Goal: Information Seeking & Learning: Learn about a topic

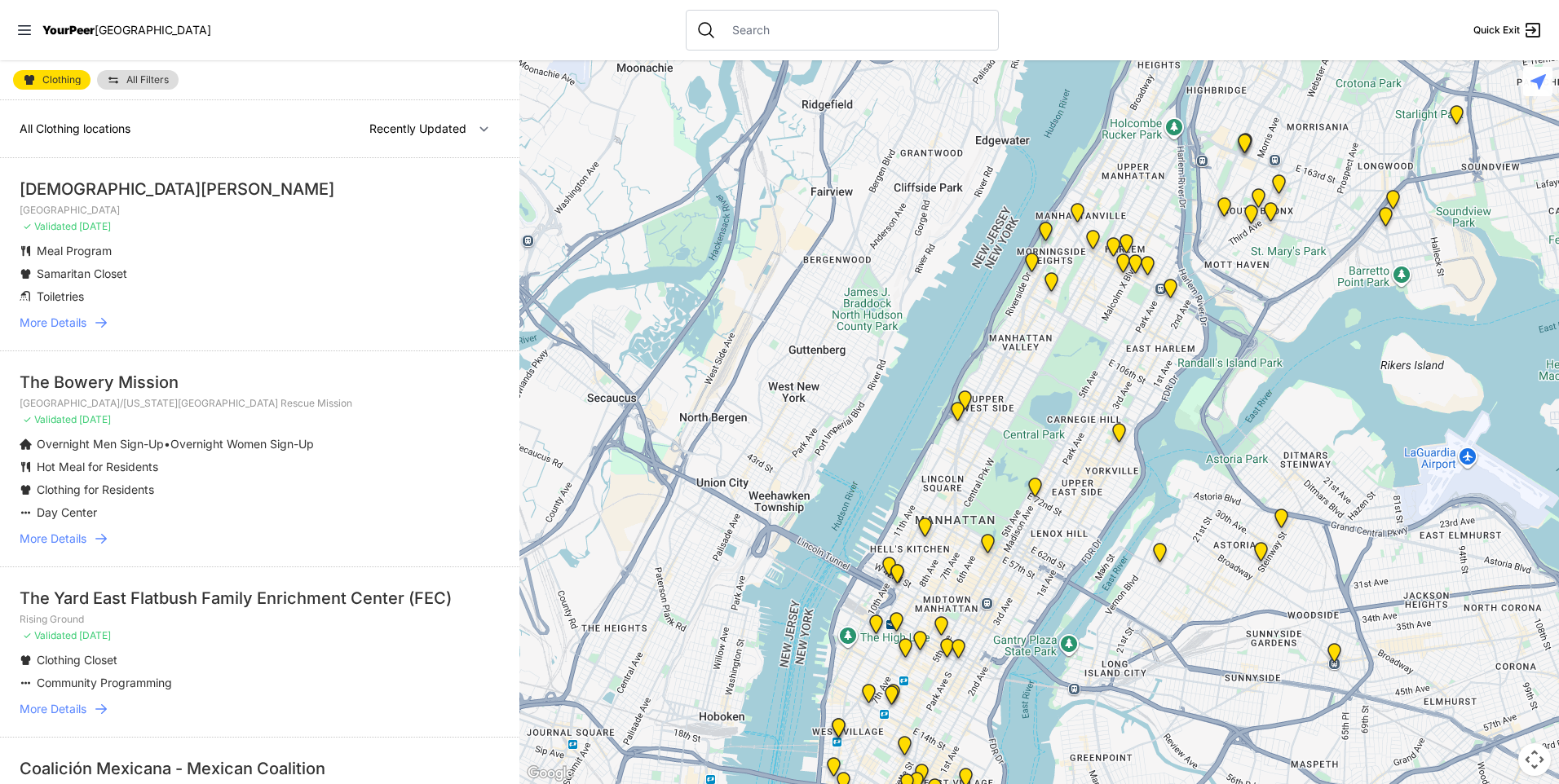
drag, startPoint x: 985, startPoint y: 531, endPoint x: 994, endPoint y: 336, distance: 195.2
click at [995, 338] on div at bounding box center [1039, 422] width 1040 height 723
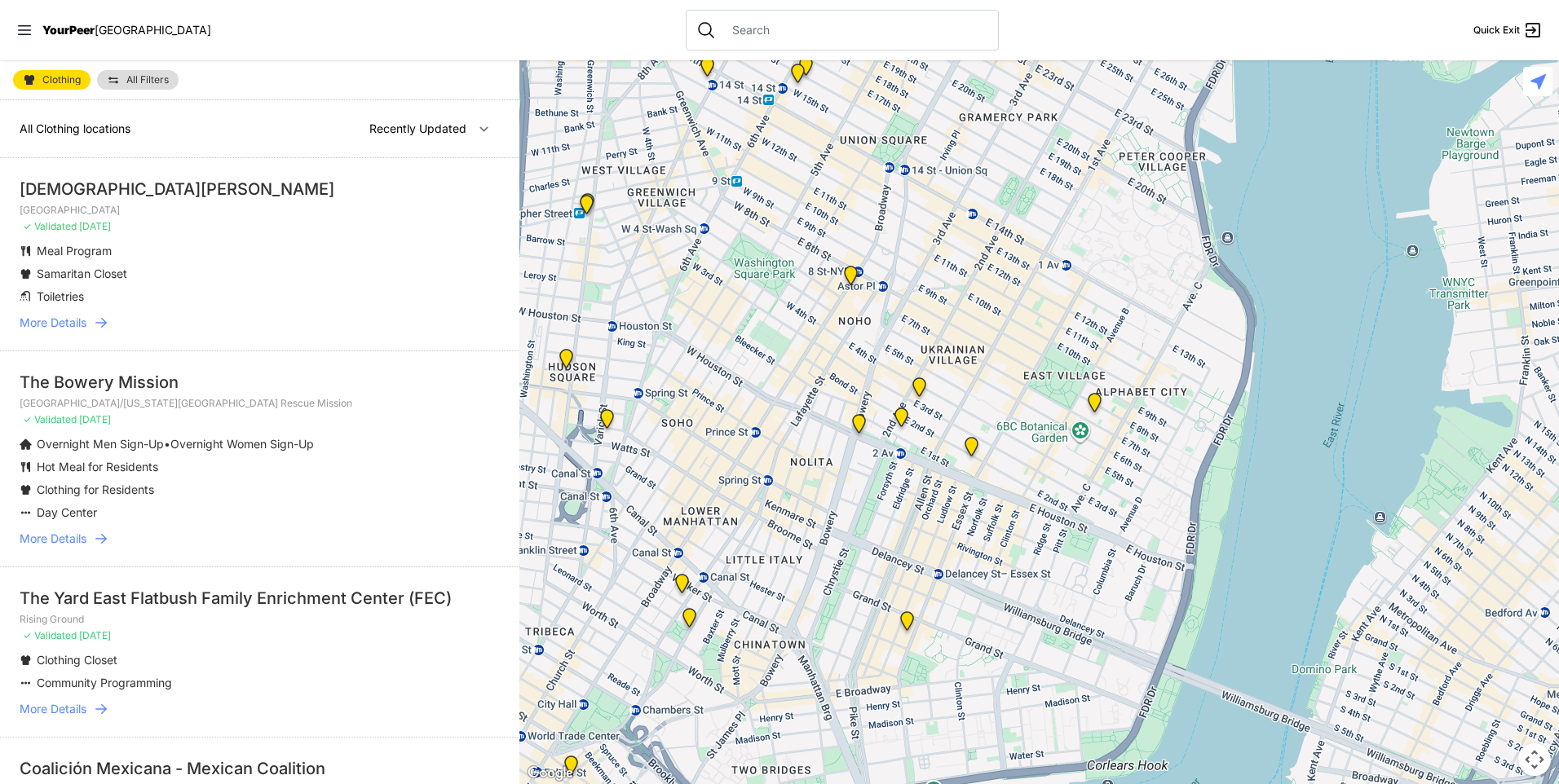
drag, startPoint x: 699, startPoint y: 383, endPoint x: 793, endPoint y: 394, distance: 94.6
click at [793, 394] on div at bounding box center [1039, 422] width 1040 height 723
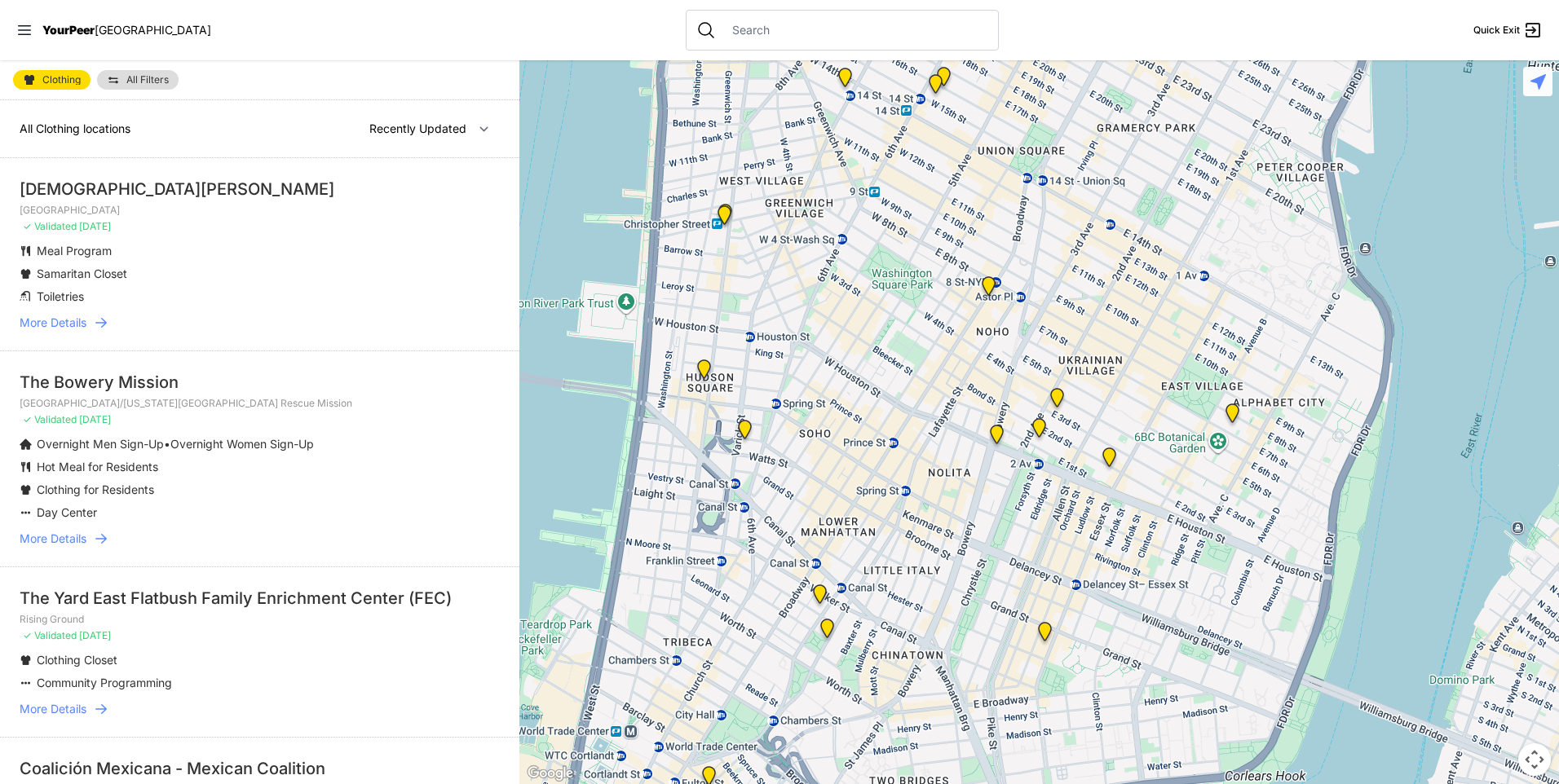
click at [699, 361] on img at bounding box center [704, 372] width 20 height 26
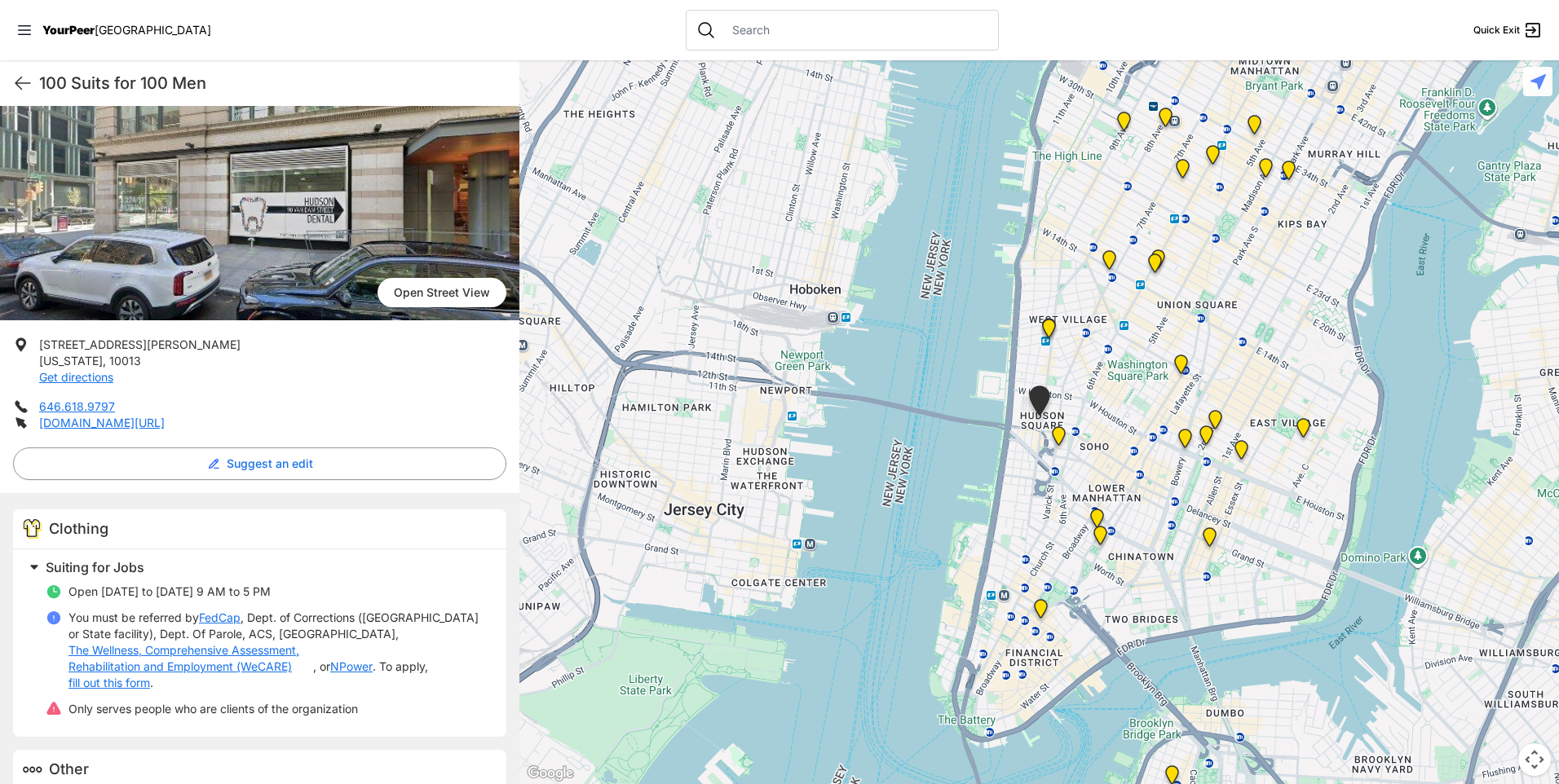
scroll to position [145, 0]
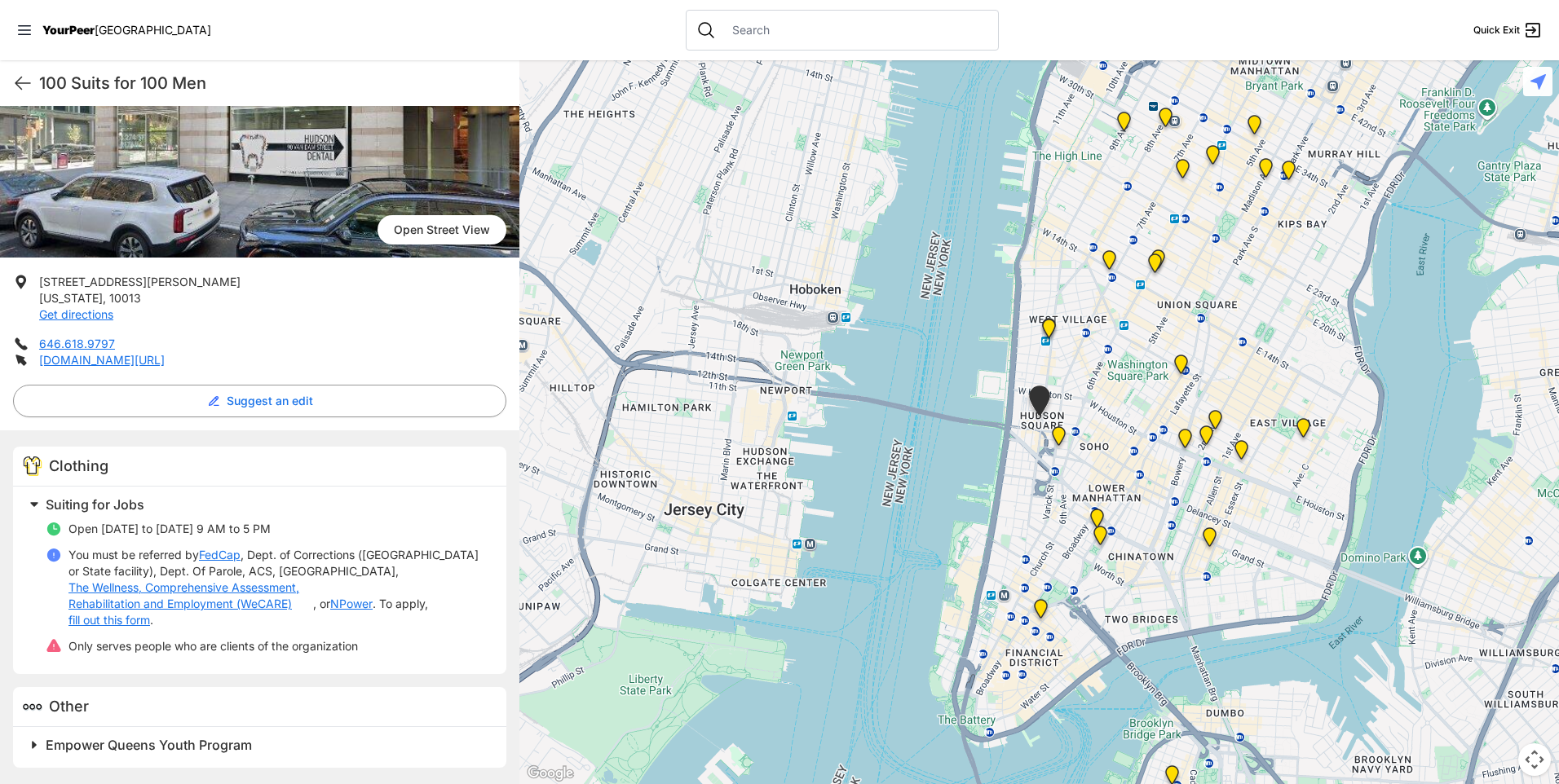
click at [1043, 323] on img "Greenwich Village" at bounding box center [1049, 331] width 20 height 26
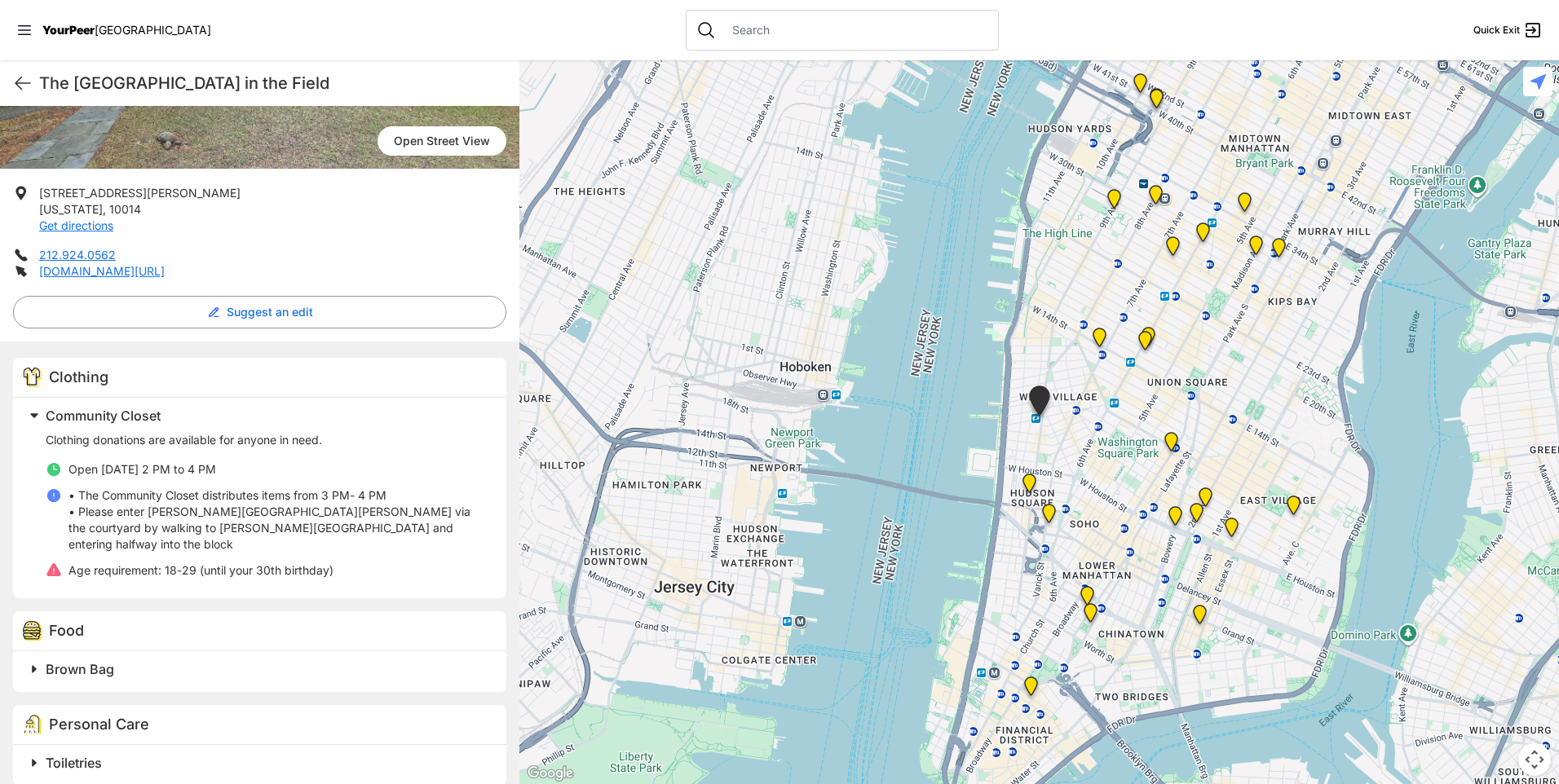
scroll to position [252, 0]
click at [1171, 438] on img "Harvey Milk High School" at bounding box center [1171, 445] width 20 height 26
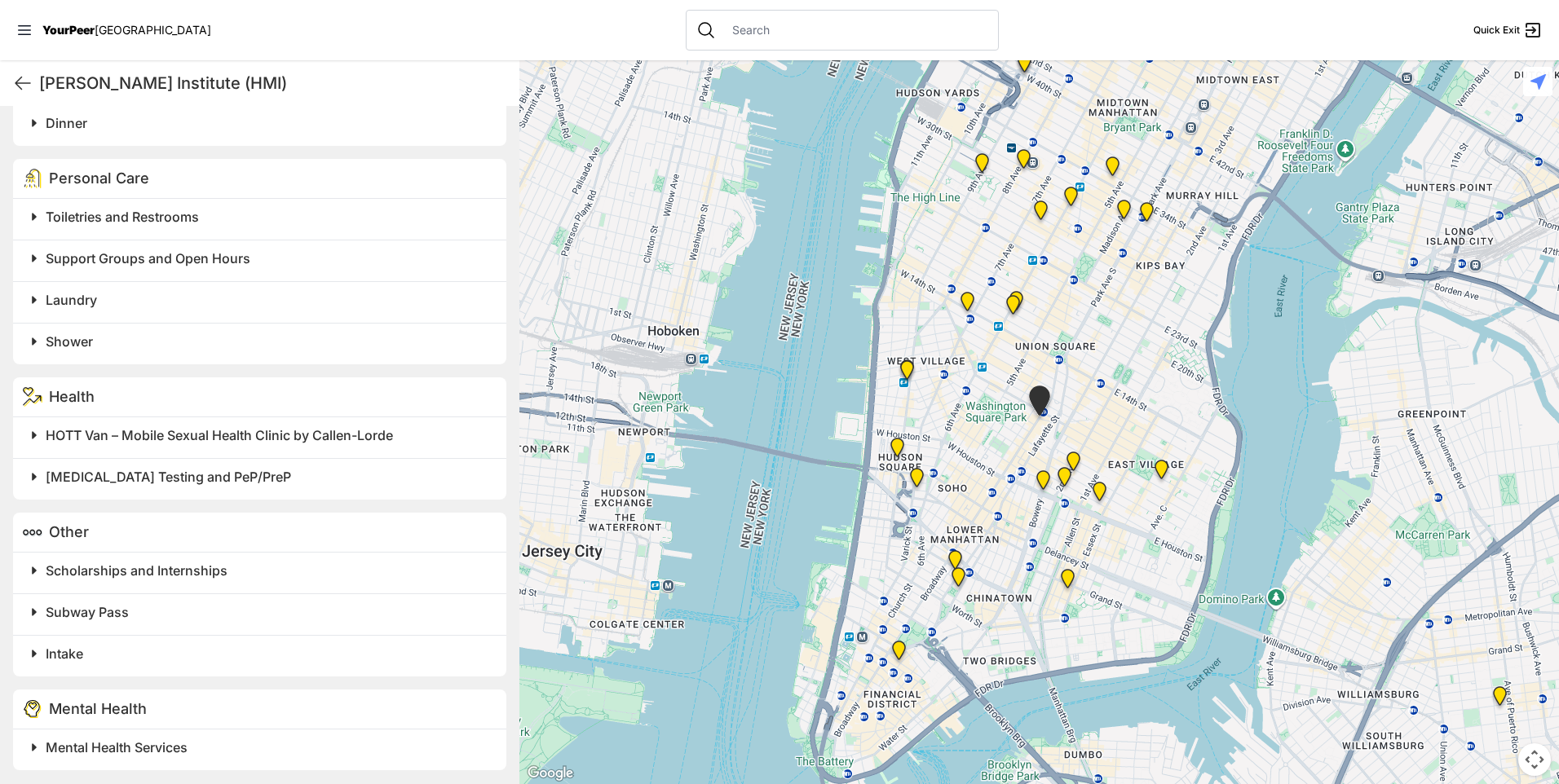
scroll to position [789, 0]
click at [1012, 299] on img "Back of the Church" at bounding box center [1013, 308] width 20 height 26
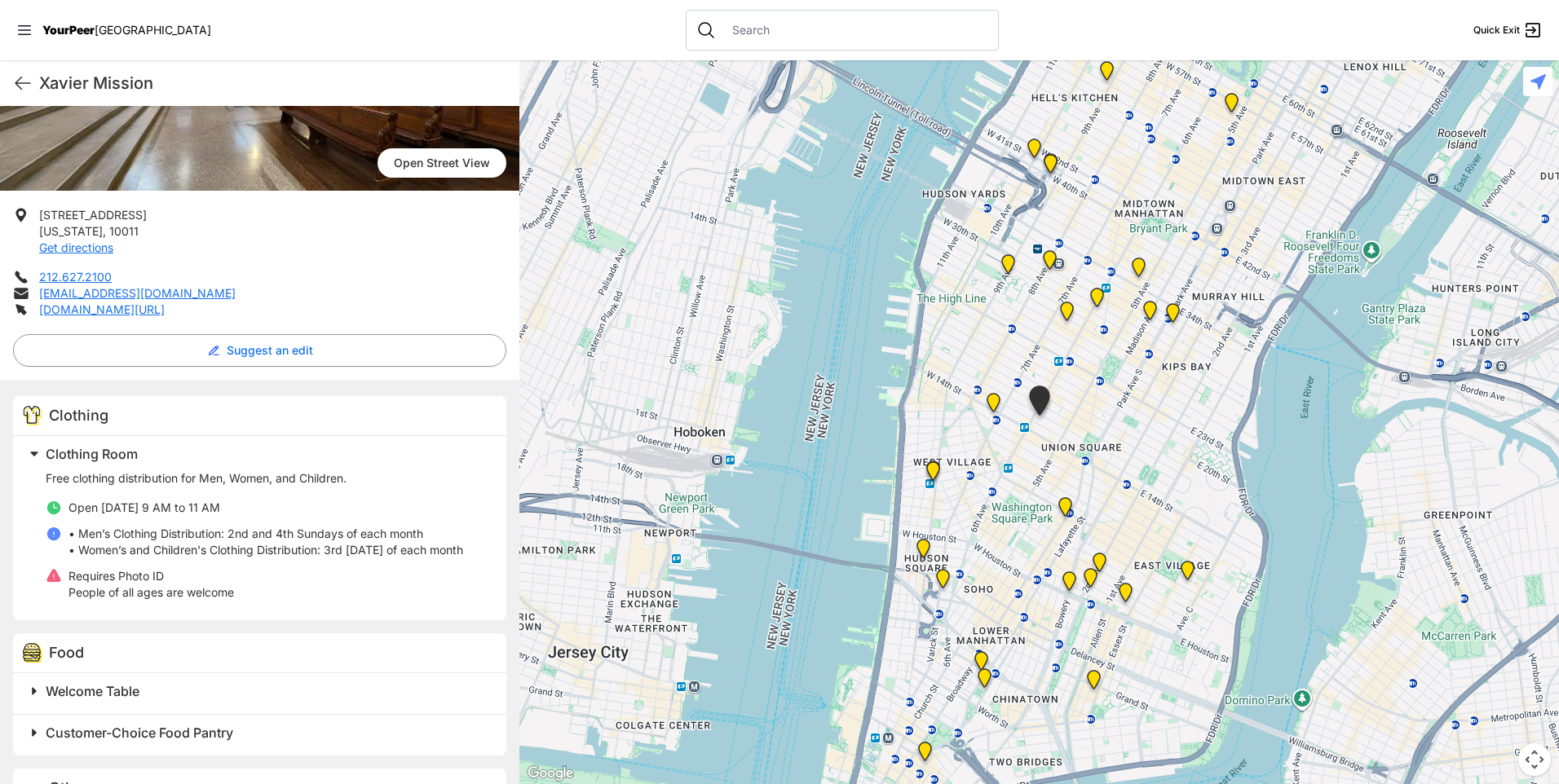
scroll to position [188, 0]
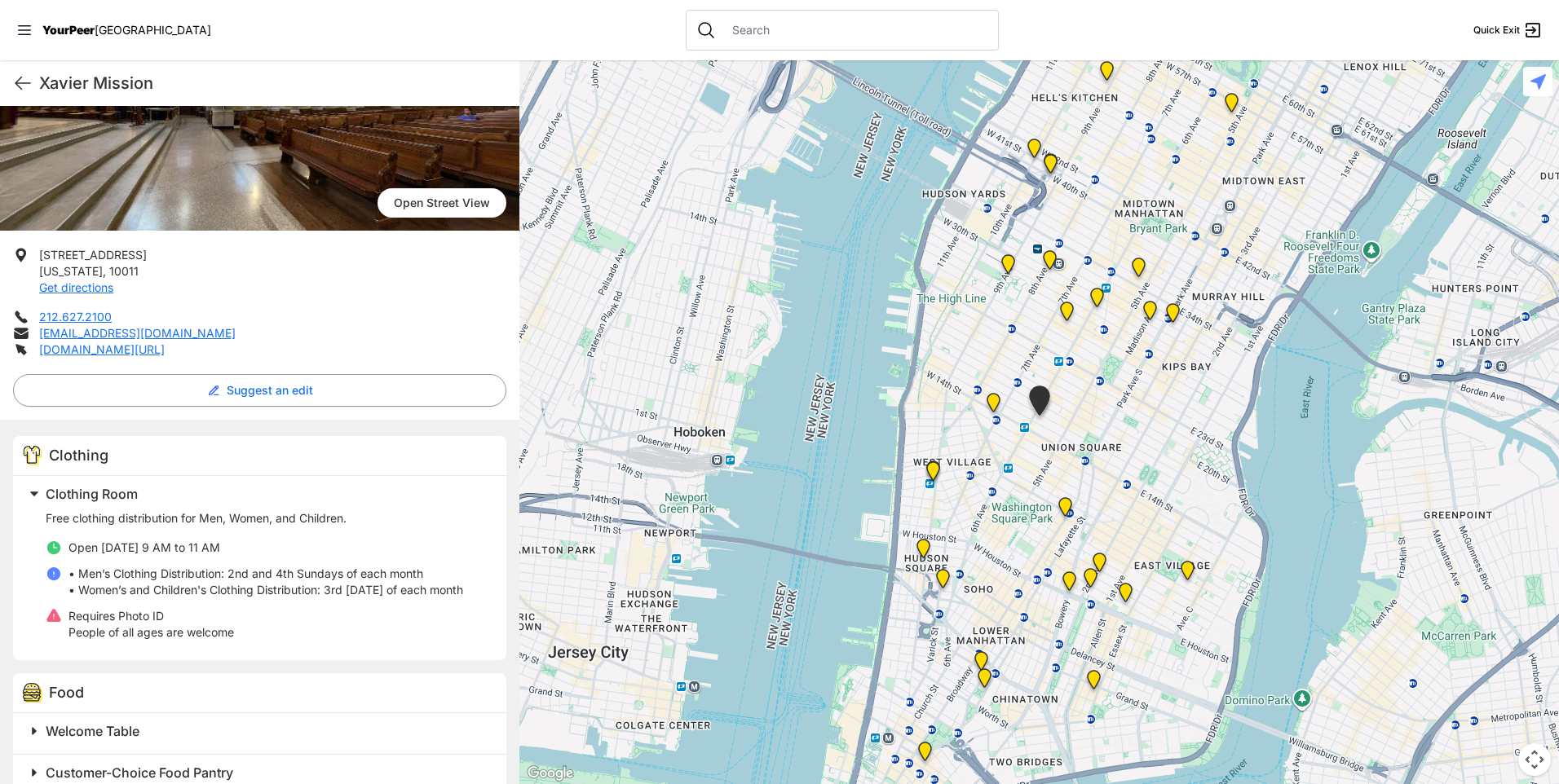
click at [10, 92] on div "Xavier Mission Quick Exit" at bounding box center [260, 83] width 519 height 45
click at [19, 85] on icon at bounding box center [23, 82] width 19 height 19
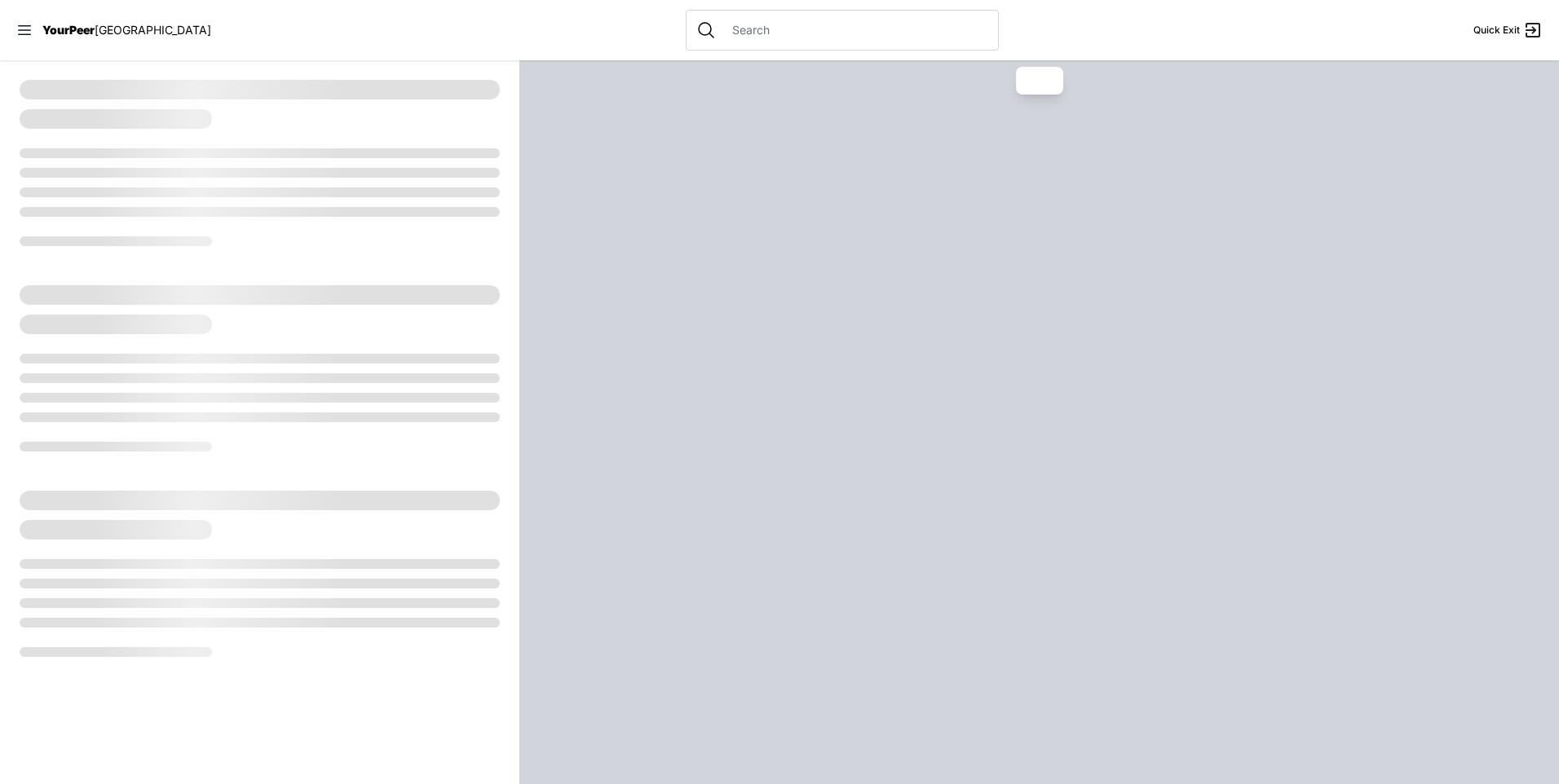
select select "recentlyUpdated"
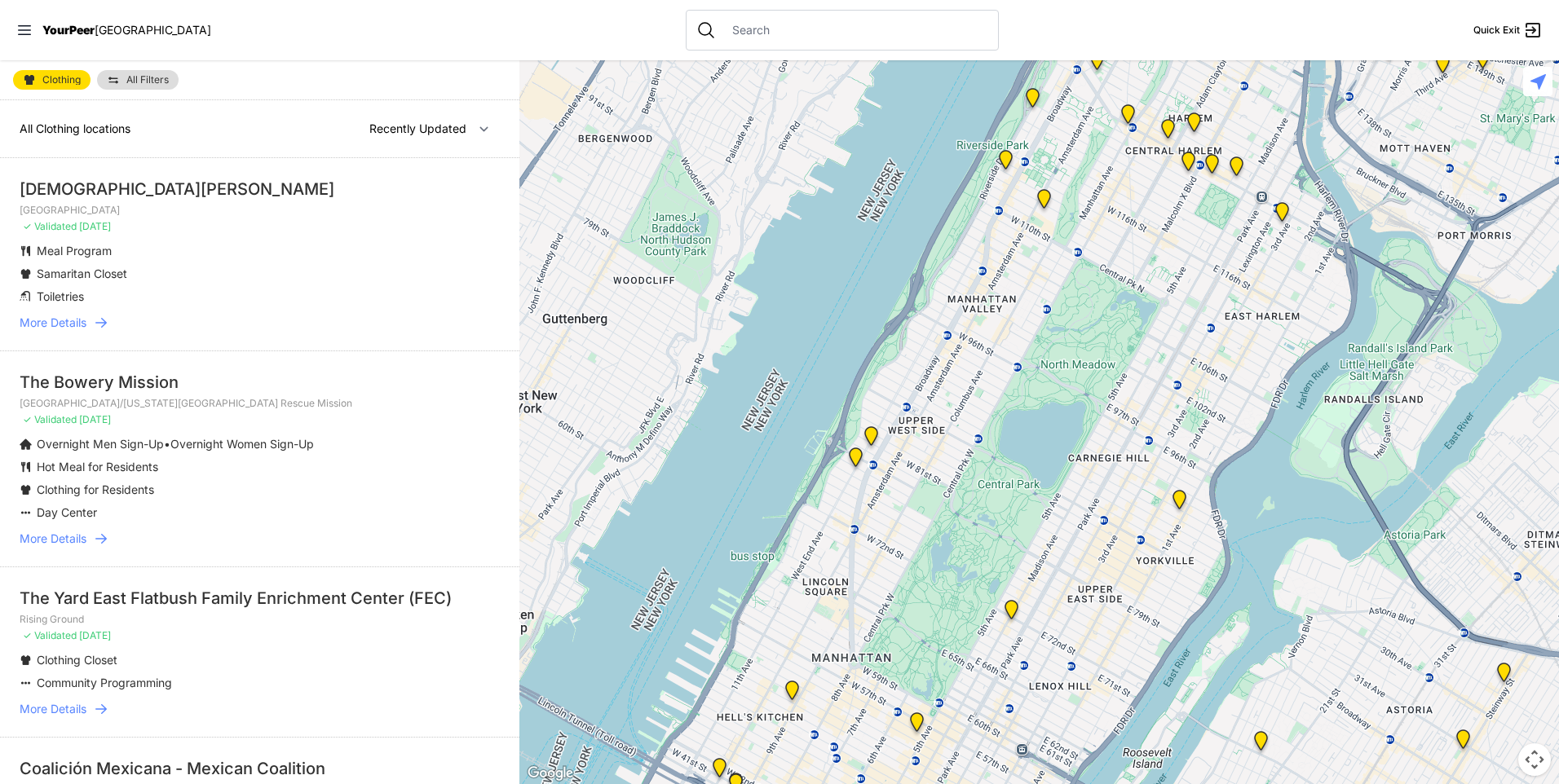
drag, startPoint x: 942, startPoint y: 560, endPoint x: 940, endPoint y: 378, distance: 182.0
click at [940, 378] on div at bounding box center [1039, 422] width 1040 height 723
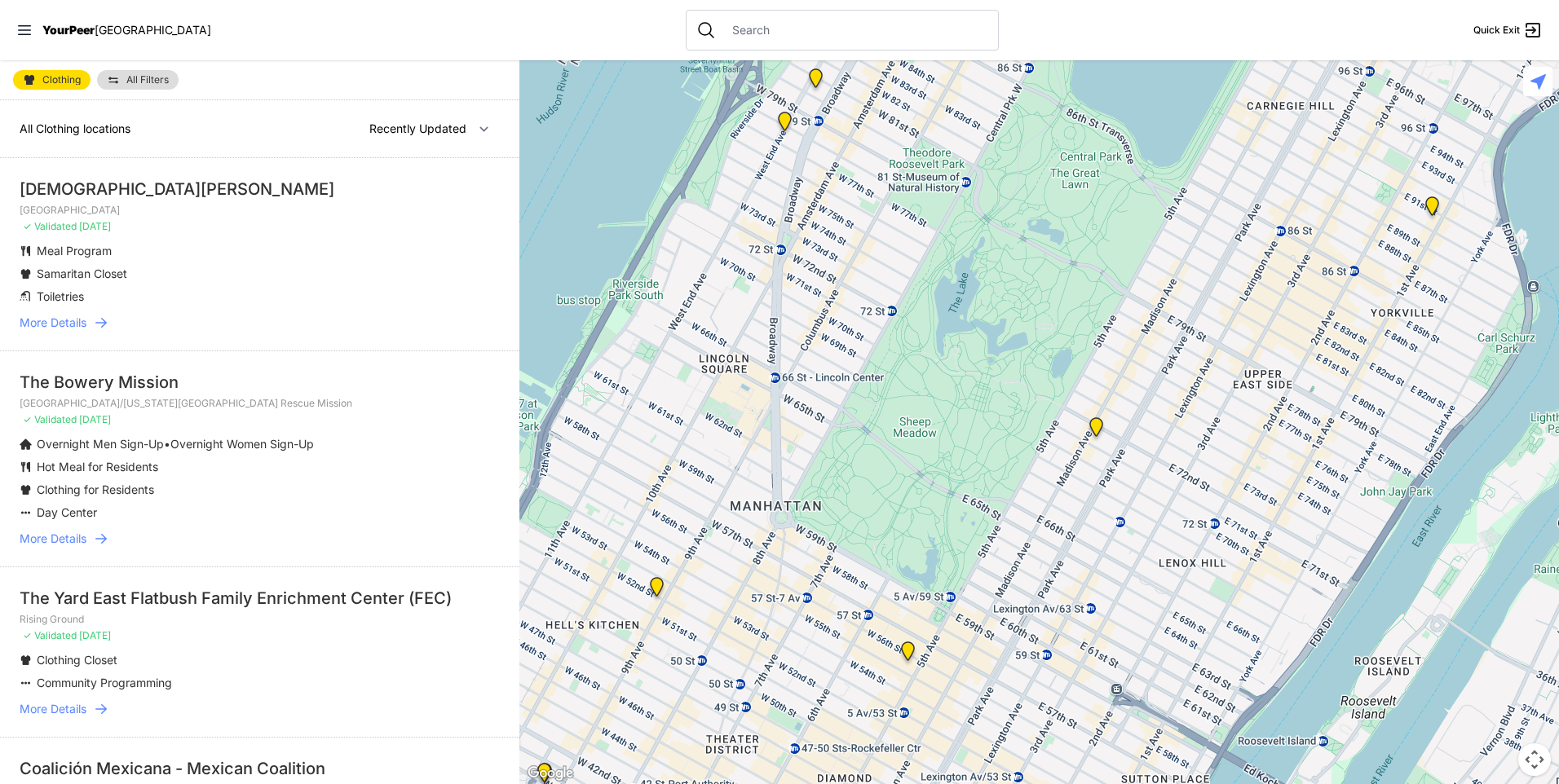
click at [937, 318] on div at bounding box center [1039, 422] width 1040 height 723
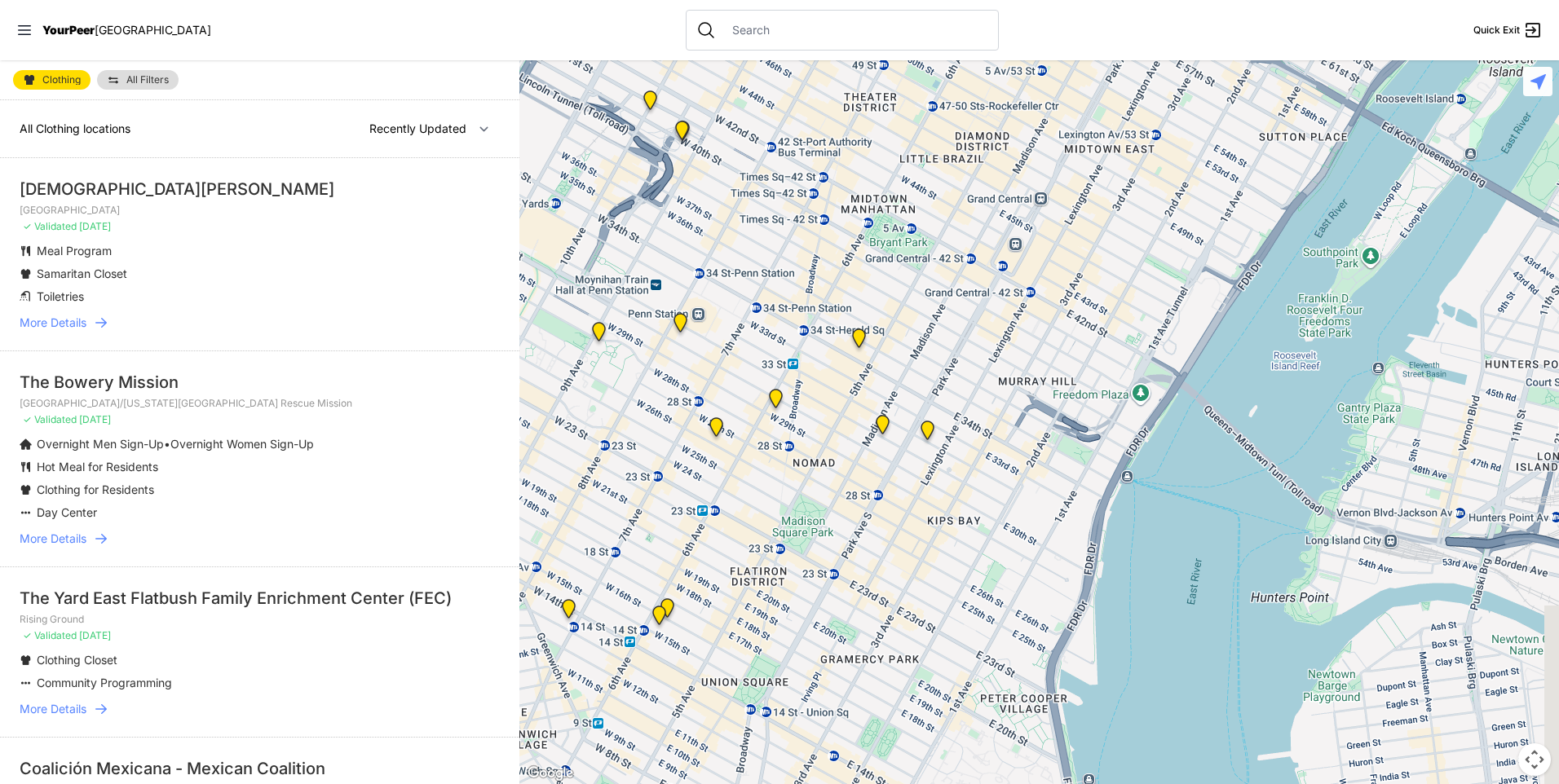
drag, startPoint x: 856, startPoint y: 356, endPoint x: 882, endPoint y: 288, distance: 72.8
click at [882, 276] on div at bounding box center [1039, 422] width 1040 height 723
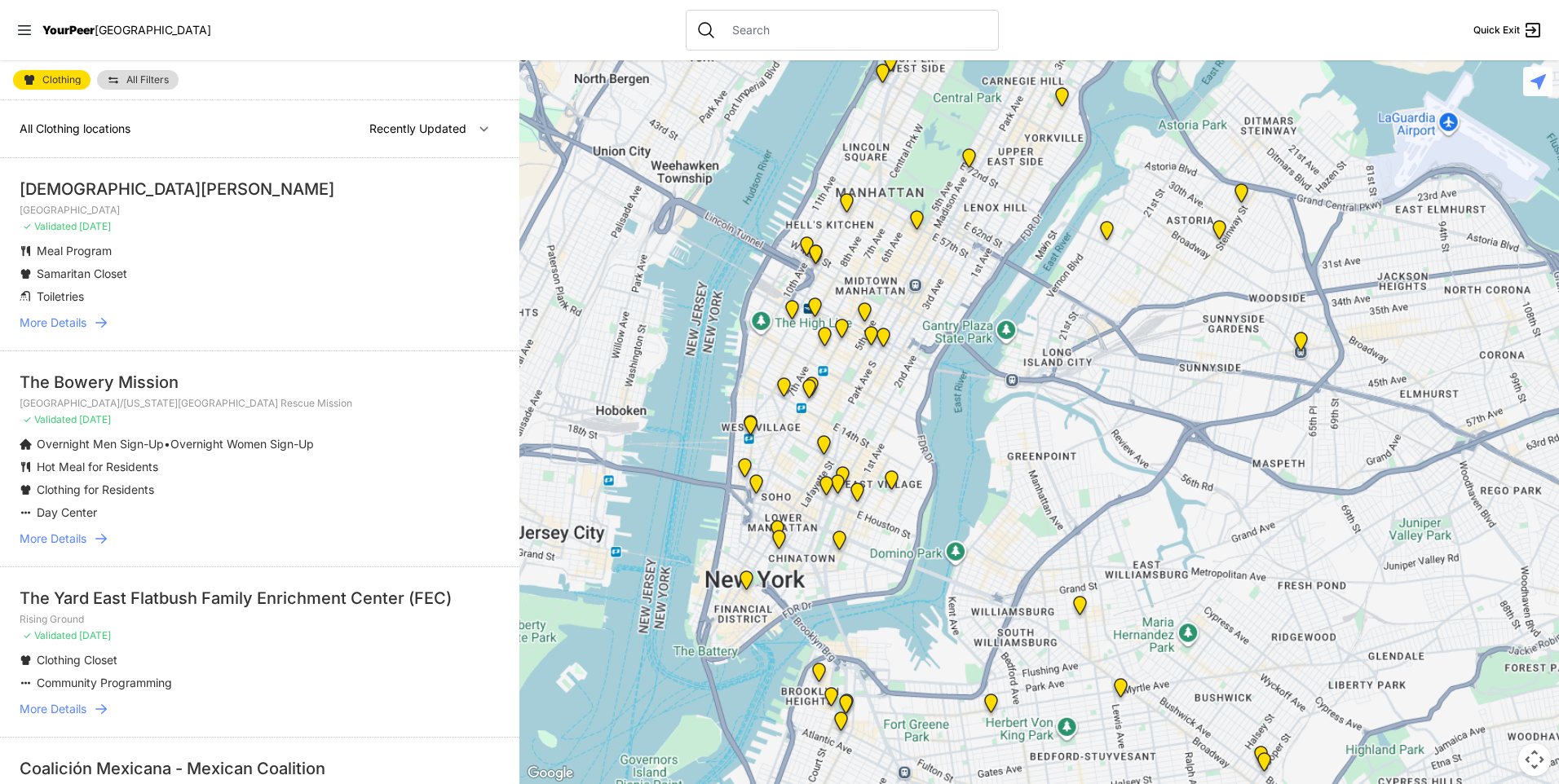
drag, startPoint x: 782, startPoint y: 511, endPoint x: 779, endPoint y: 502, distance: 9.5
click at [779, 503] on div at bounding box center [1039, 422] width 1040 height 723
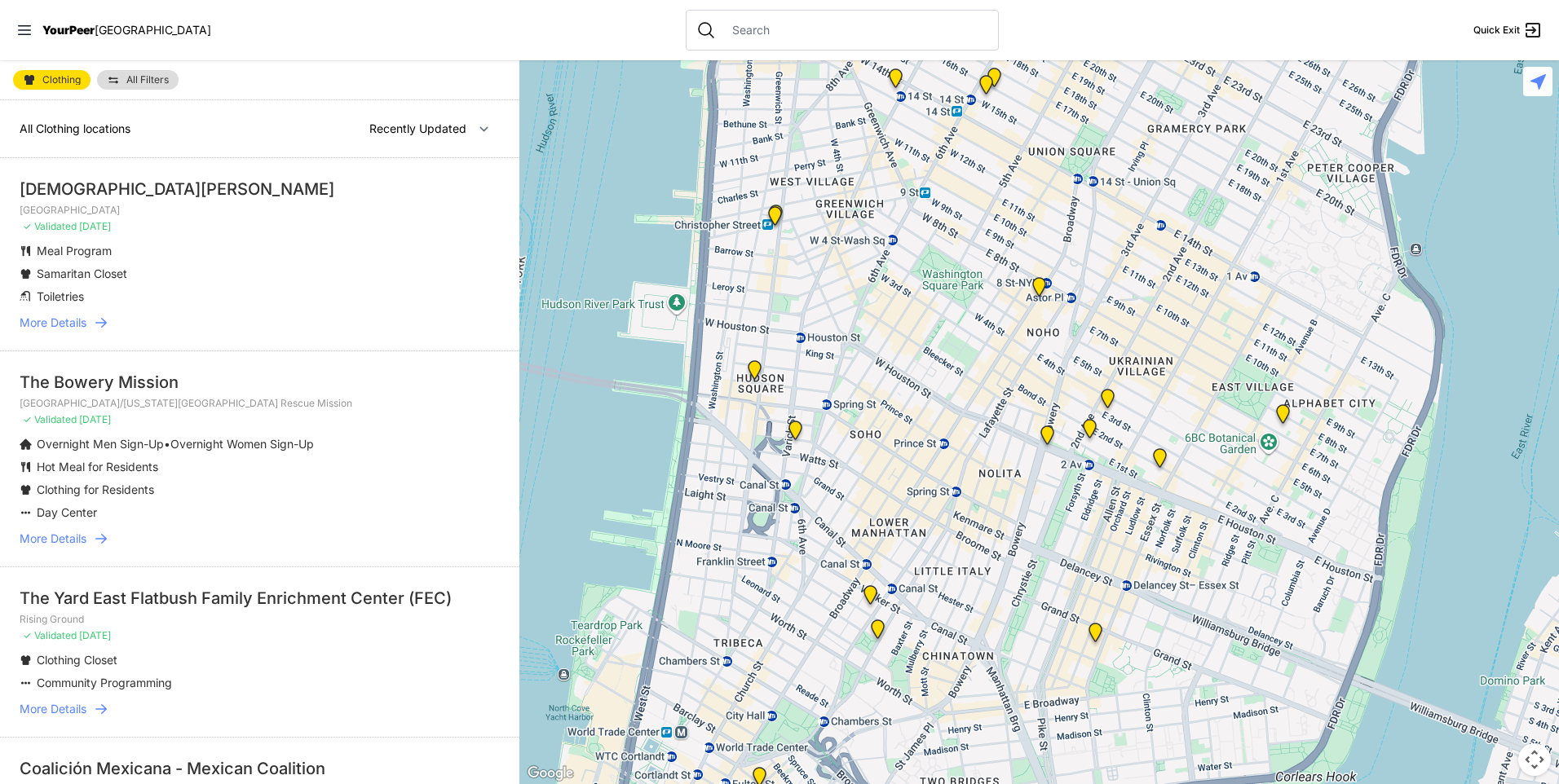
drag, startPoint x: 1002, startPoint y: 534, endPoint x: 963, endPoint y: 453, distance: 89.9
click at [961, 453] on div at bounding box center [1039, 422] width 1040 height 723
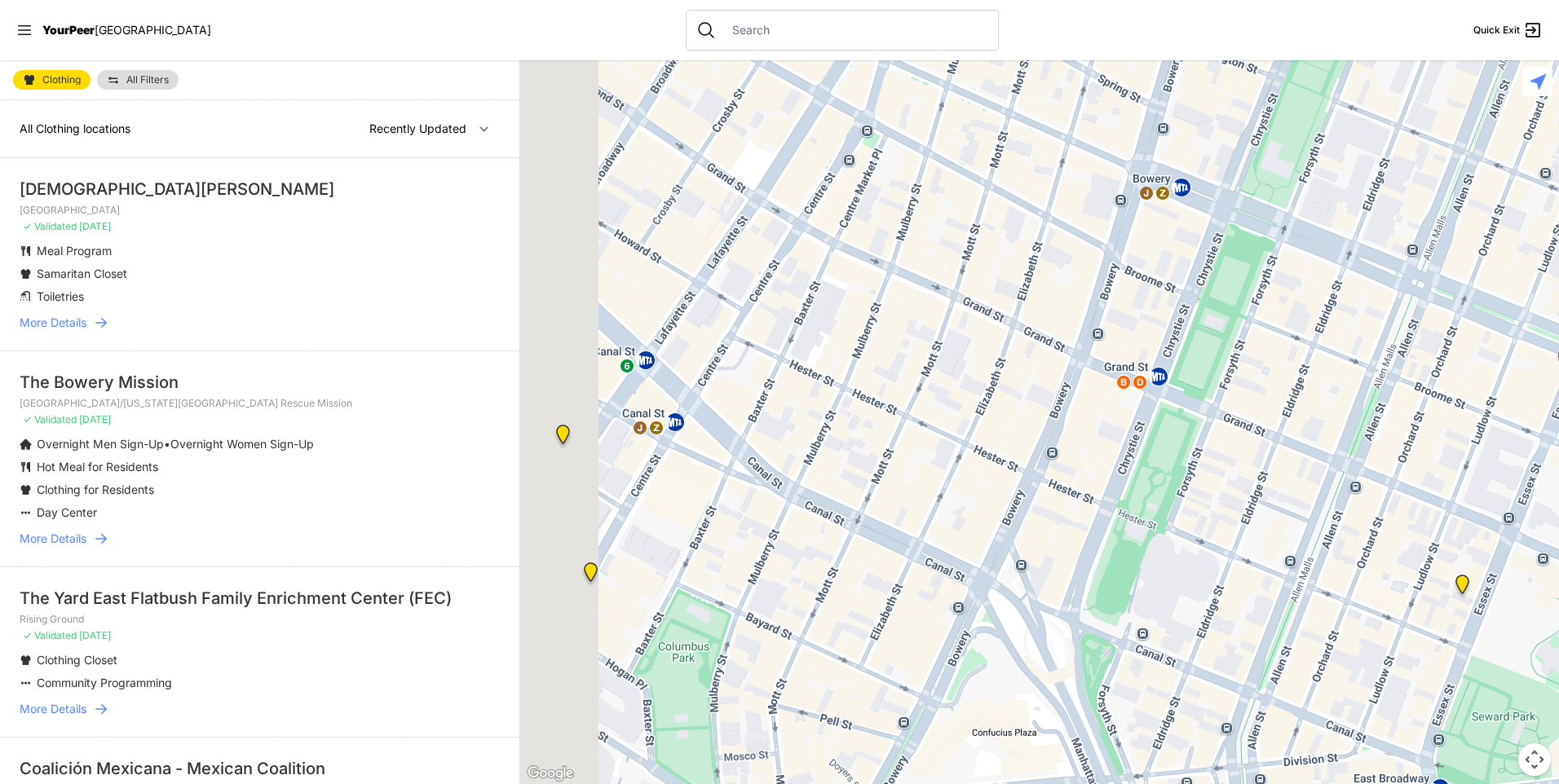
drag, startPoint x: 805, startPoint y: 334, endPoint x: 945, endPoint y: 238, distance: 169.8
click at [945, 238] on div at bounding box center [1039, 422] width 1040 height 723
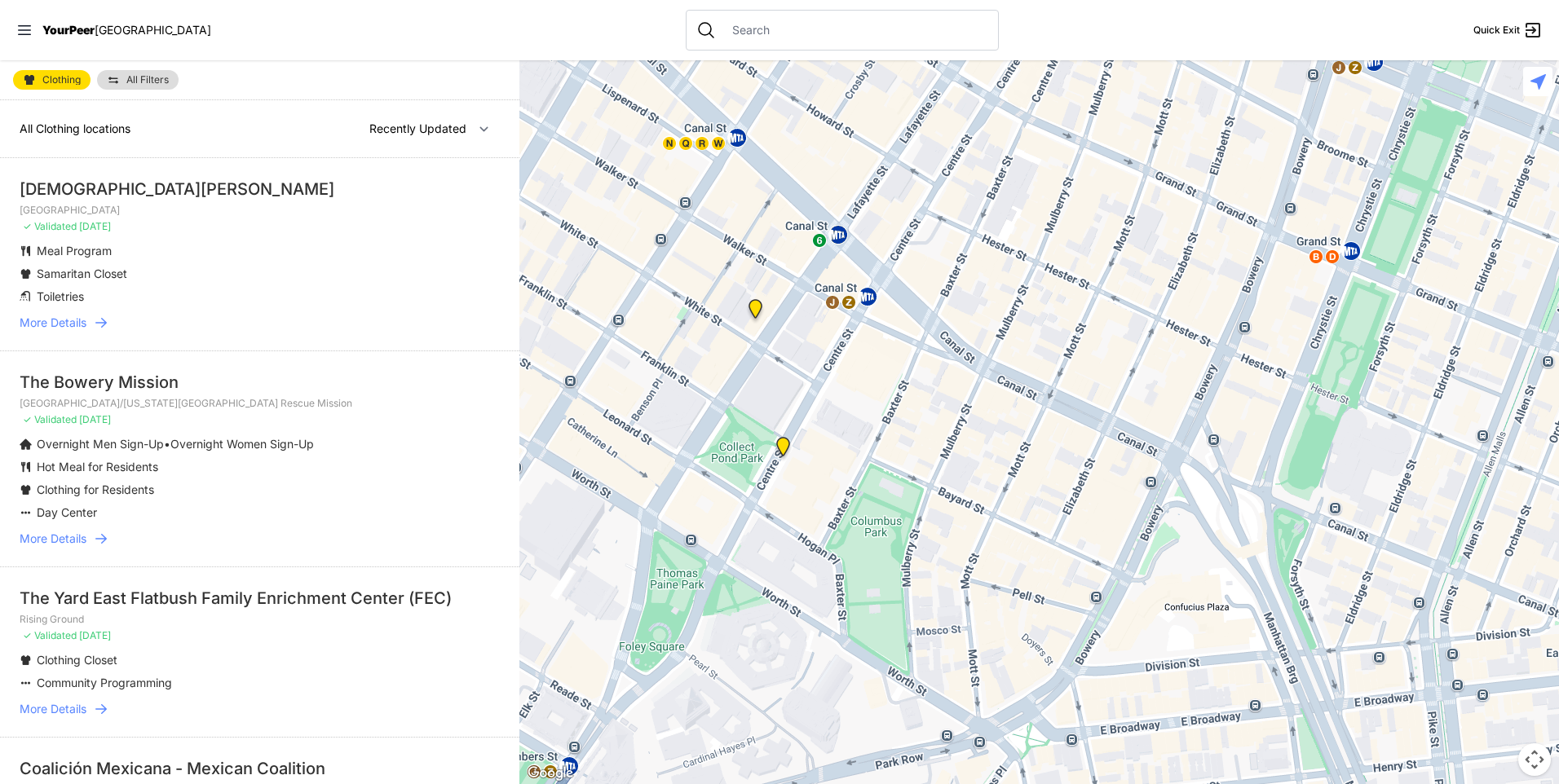
click at [758, 307] on img "Tribeca Campus/New York City Rescue Mission" at bounding box center [756, 312] width 20 height 26
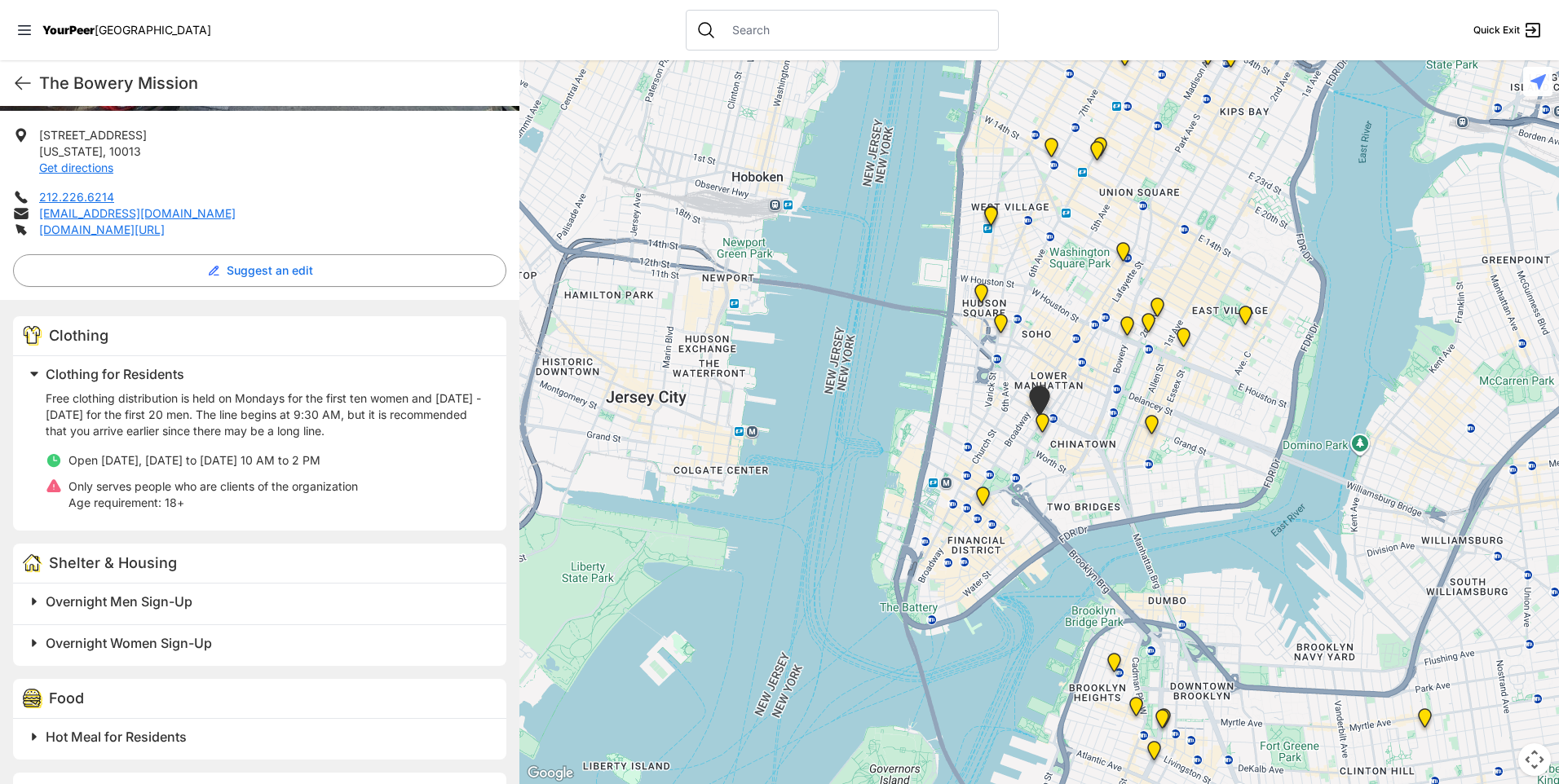
scroll to position [394, 0]
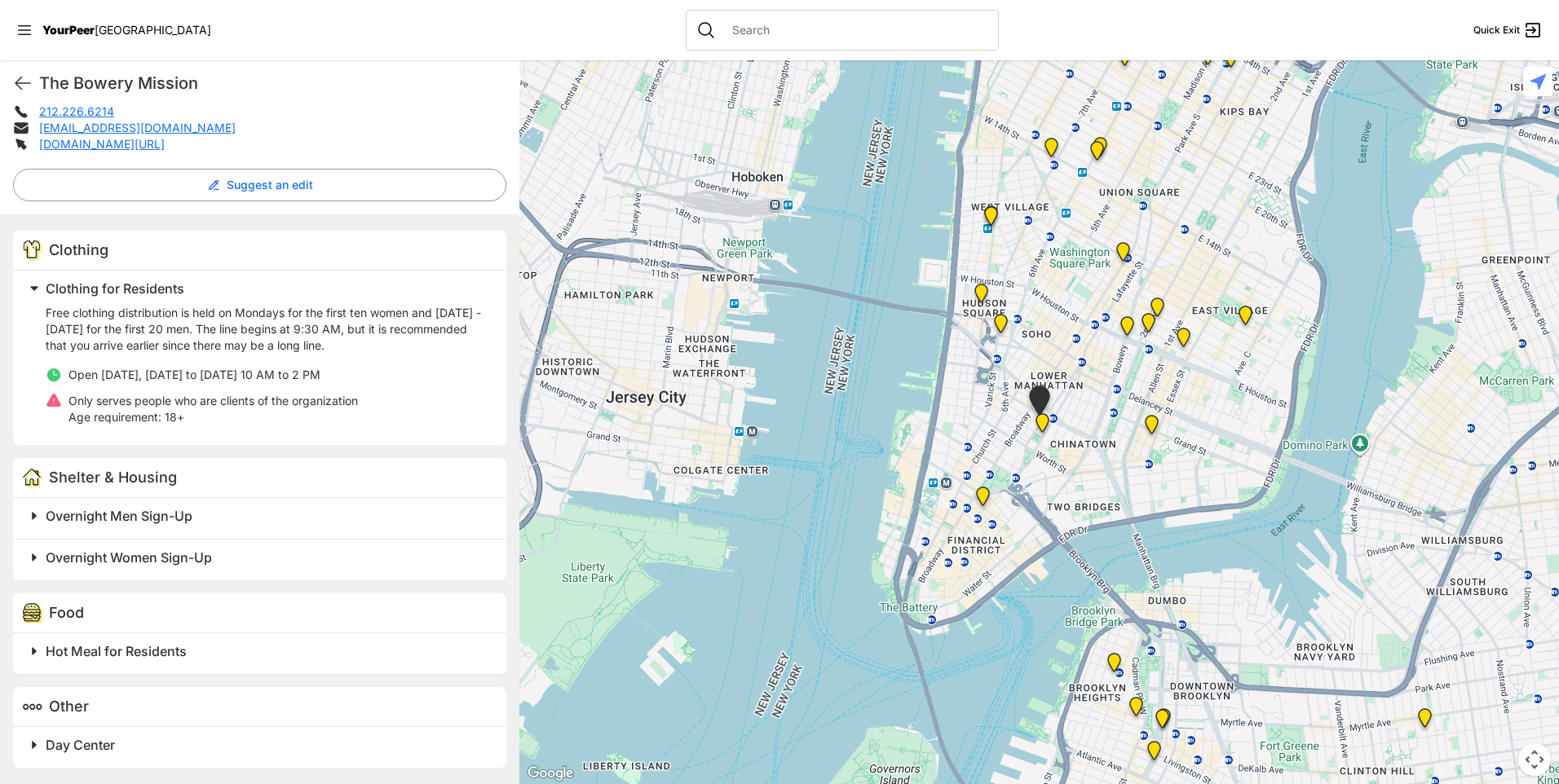
click at [1128, 321] on img "Bowery Campus" at bounding box center [1127, 329] width 20 height 26
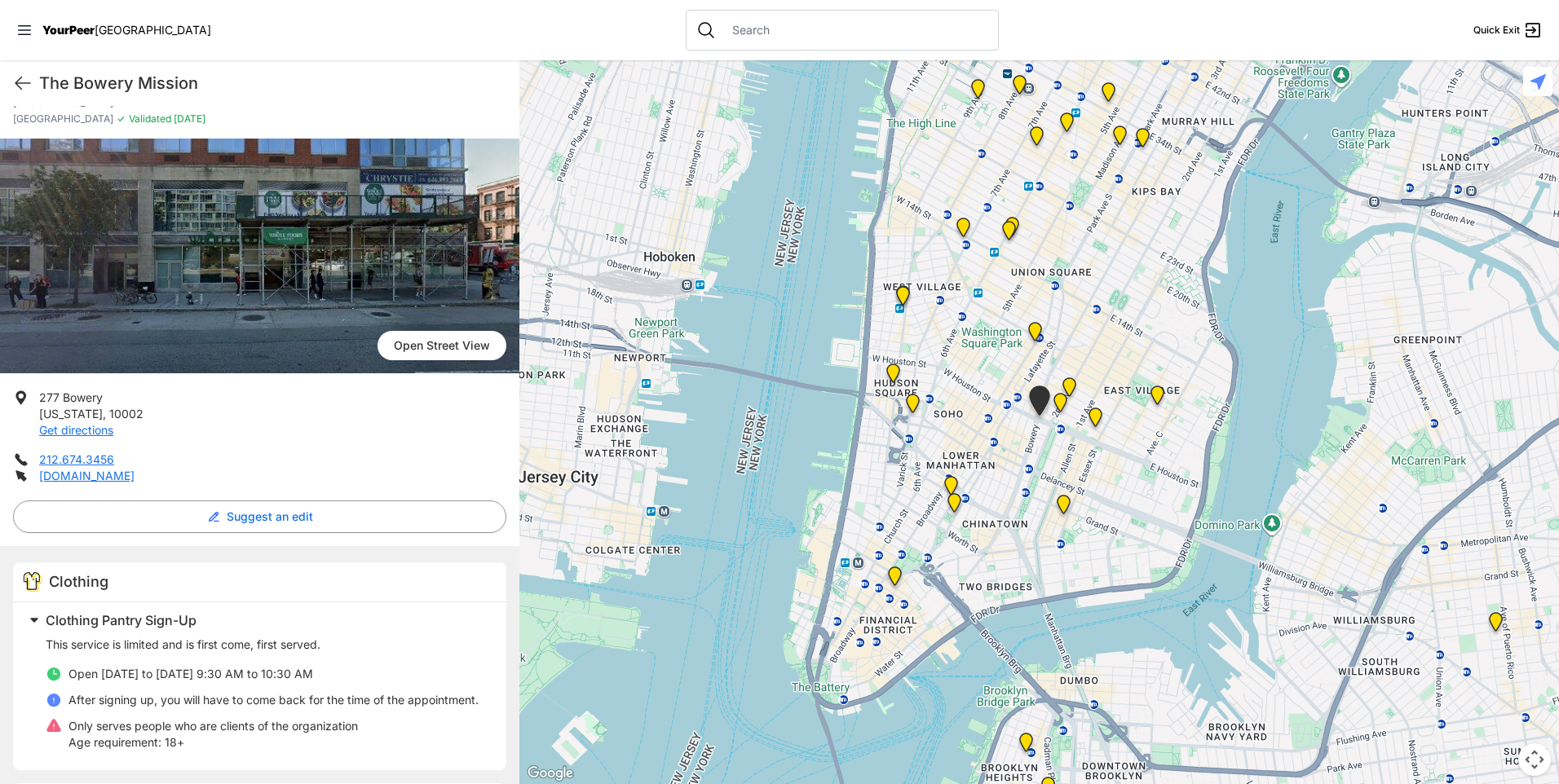
scroll to position [8, 0]
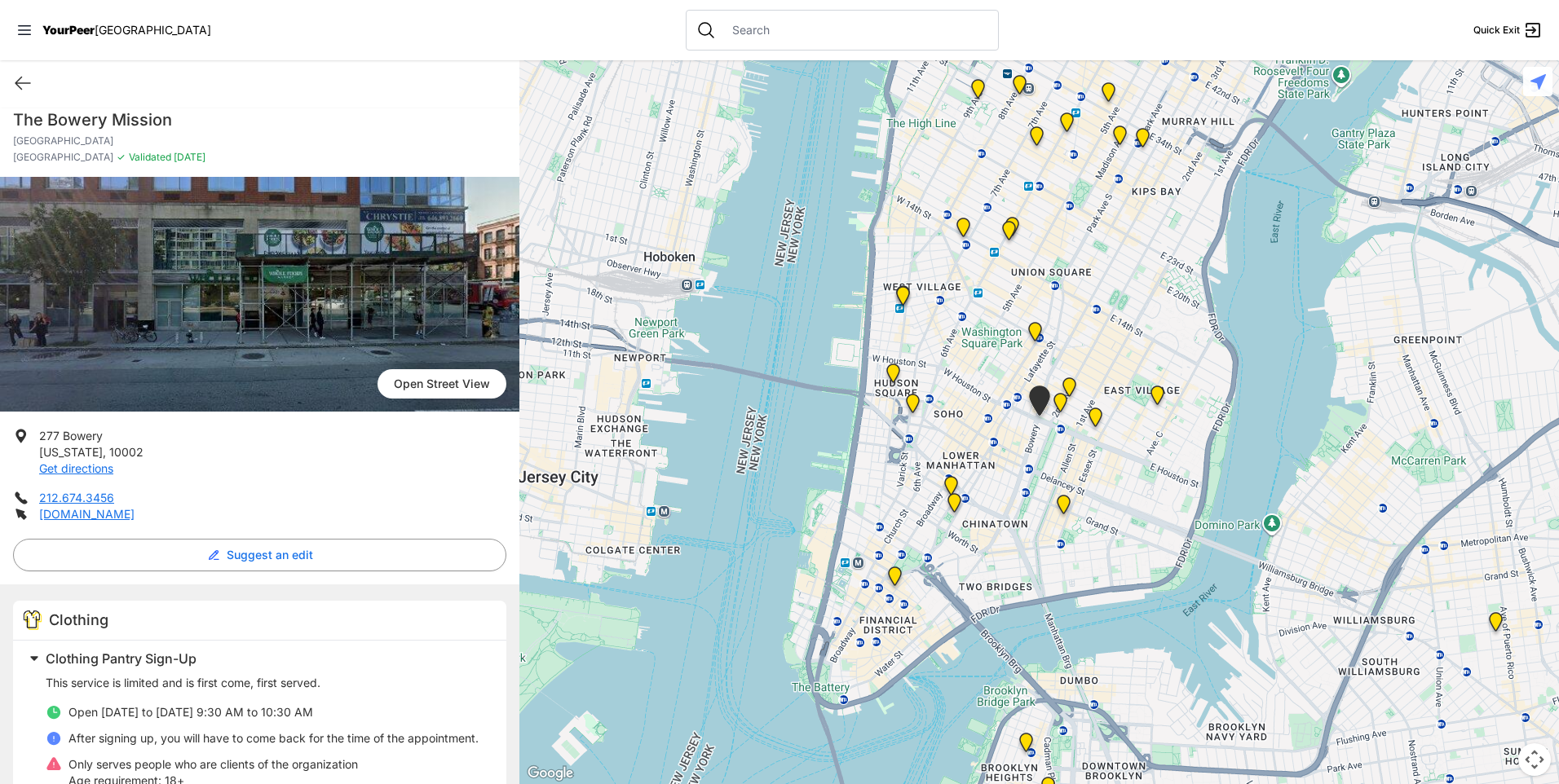
click at [1035, 327] on img "Harvey Milk High School" at bounding box center [1035, 334] width 20 height 26
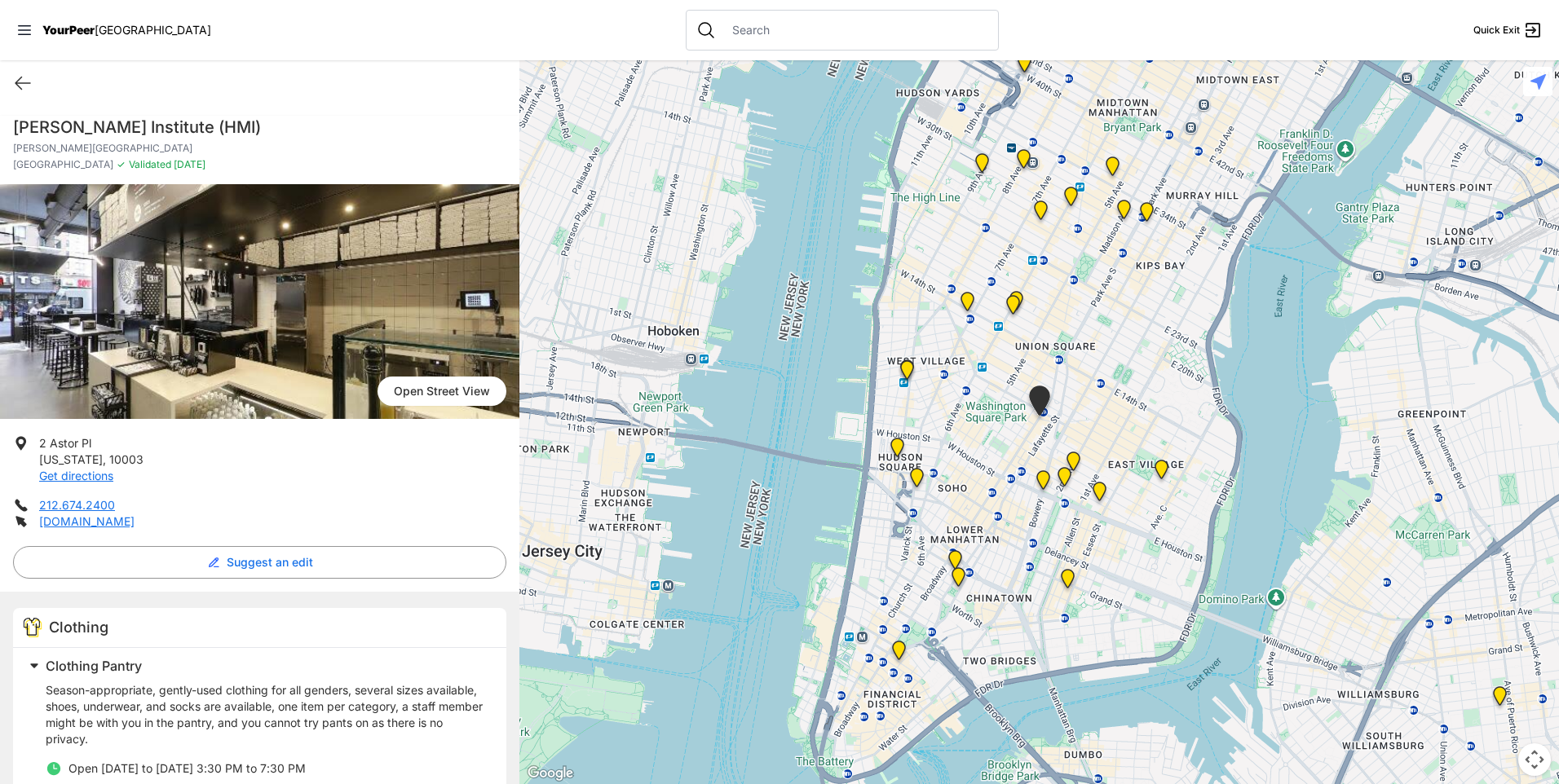
click at [964, 300] on img "Church of the Village" at bounding box center [967, 304] width 20 height 26
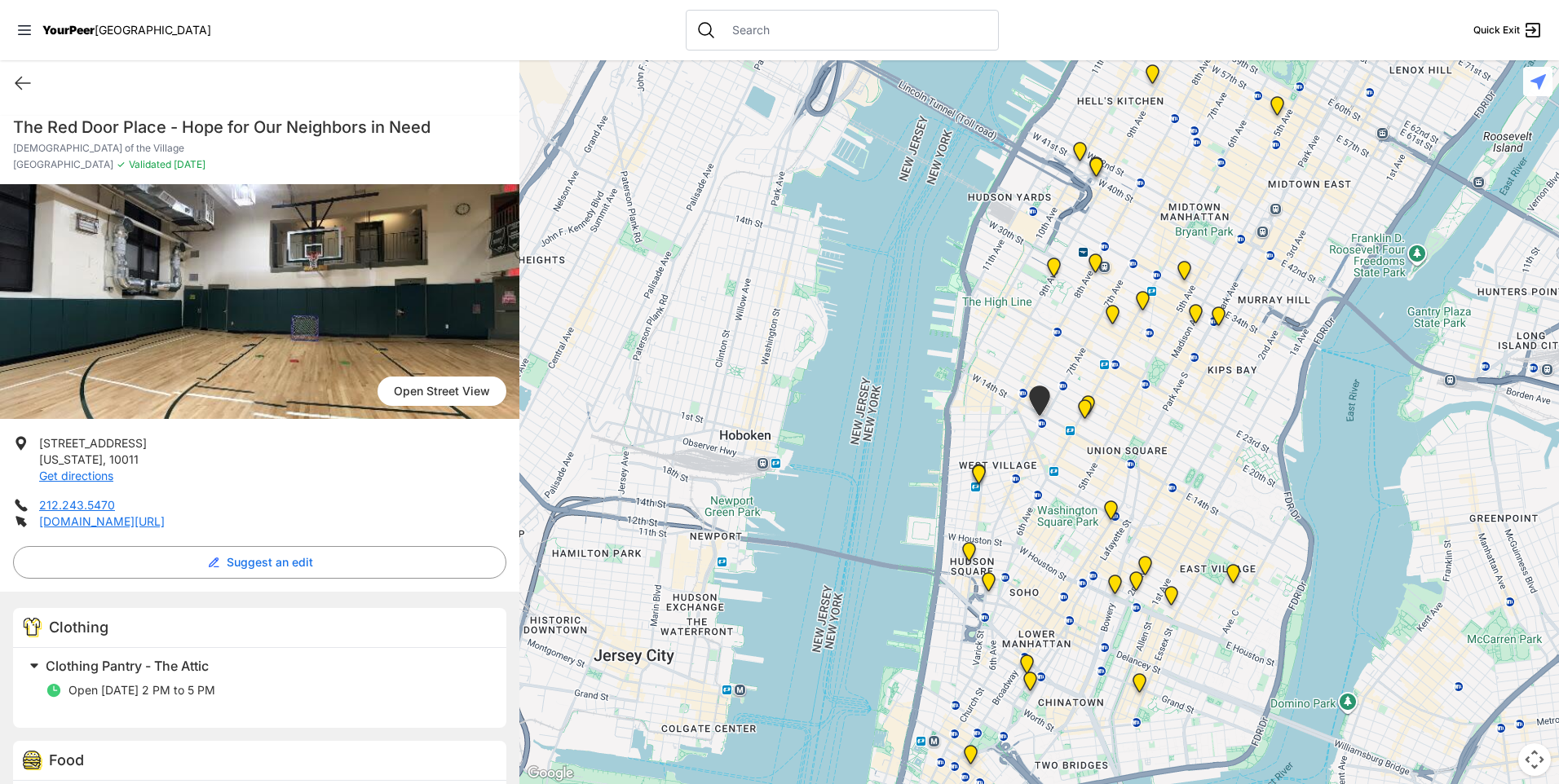
click at [1118, 313] on img "New Location, Headquarters" at bounding box center [1113, 318] width 20 height 26
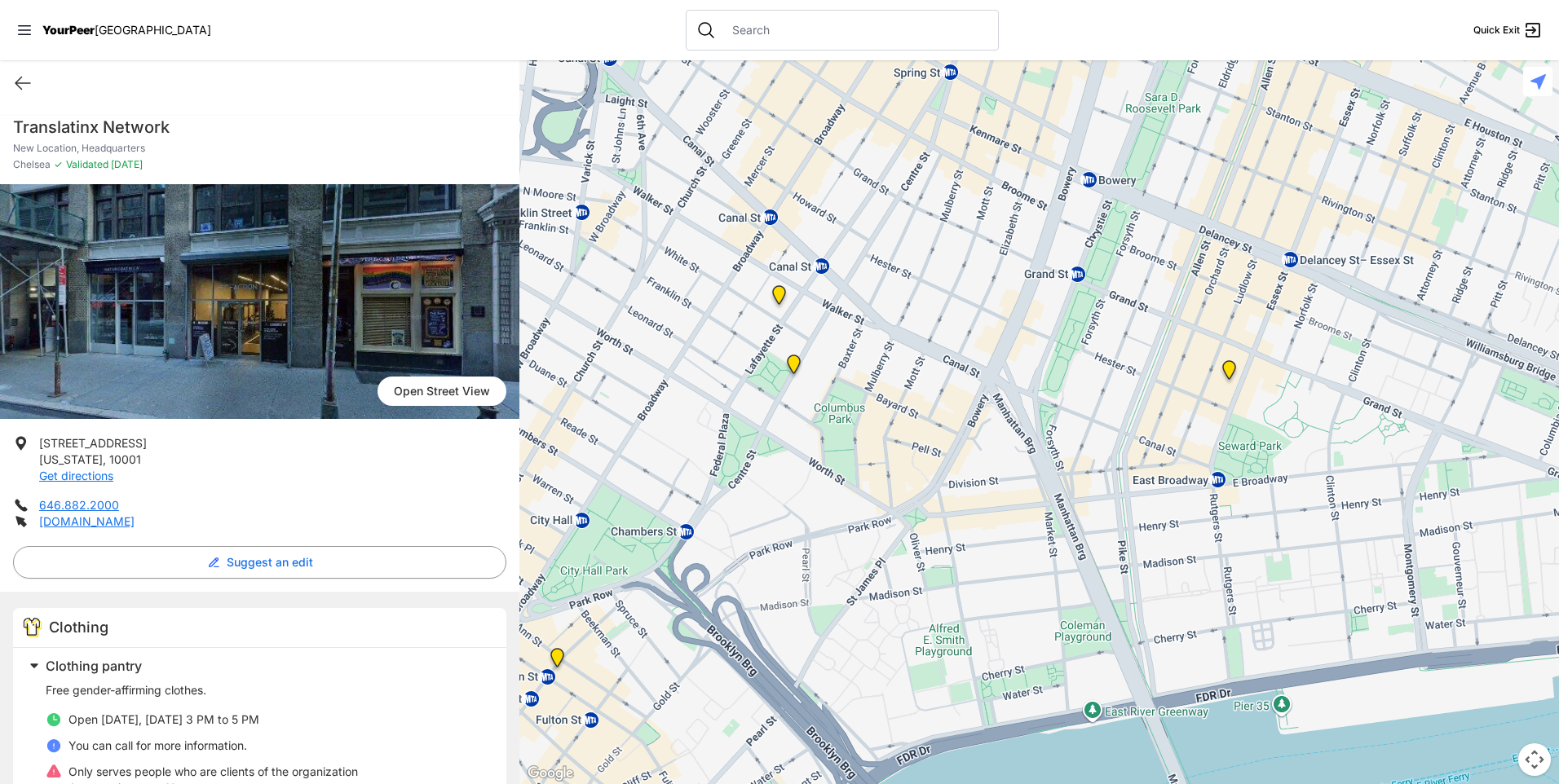
click at [553, 654] on img "Main Office" at bounding box center [557, 660] width 20 height 26
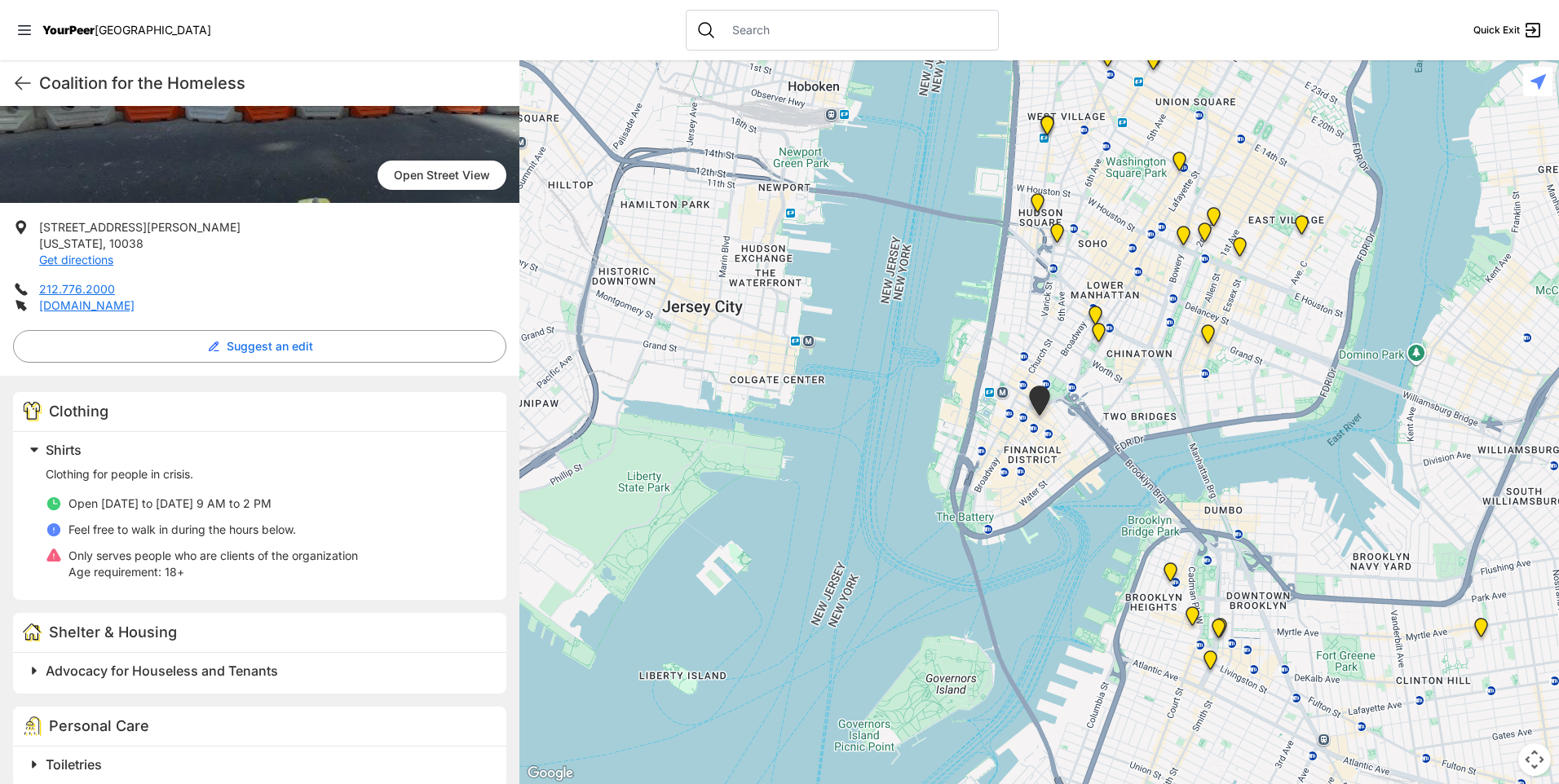
scroll to position [245, 0]
